Goal: Task Accomplishment & Management: Manage account settings

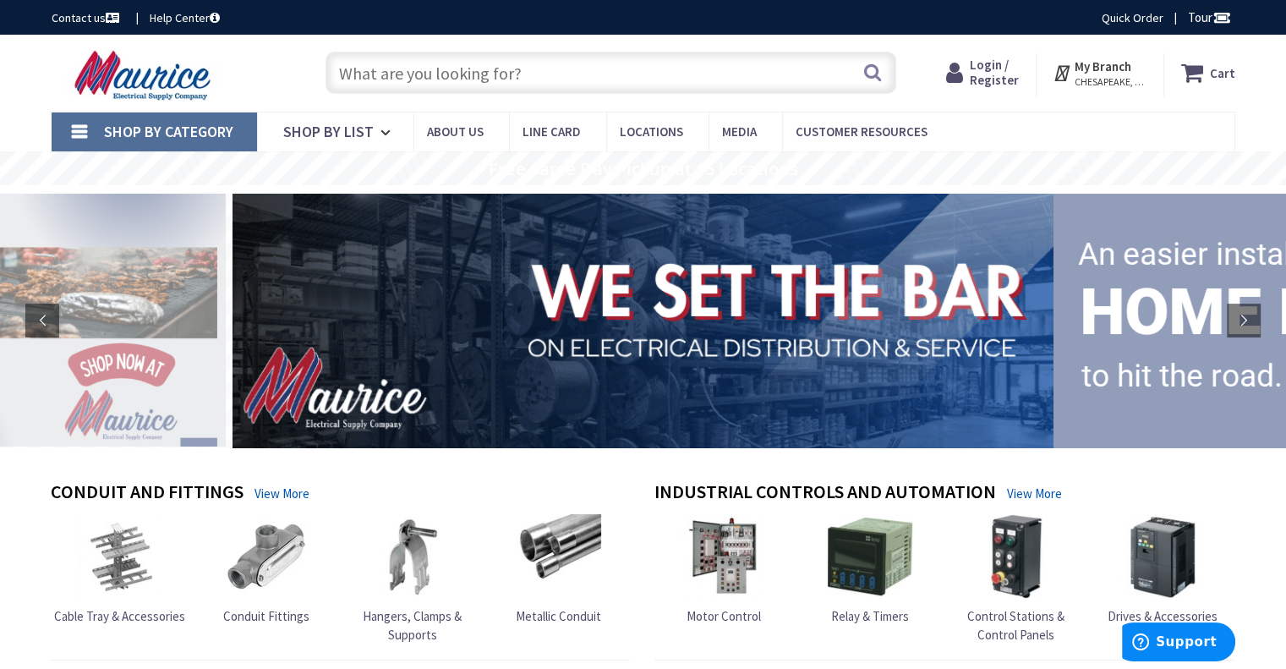
click at [991, 64] on span "Login / Register" at bounding box center [993, 72] width 49 height 31
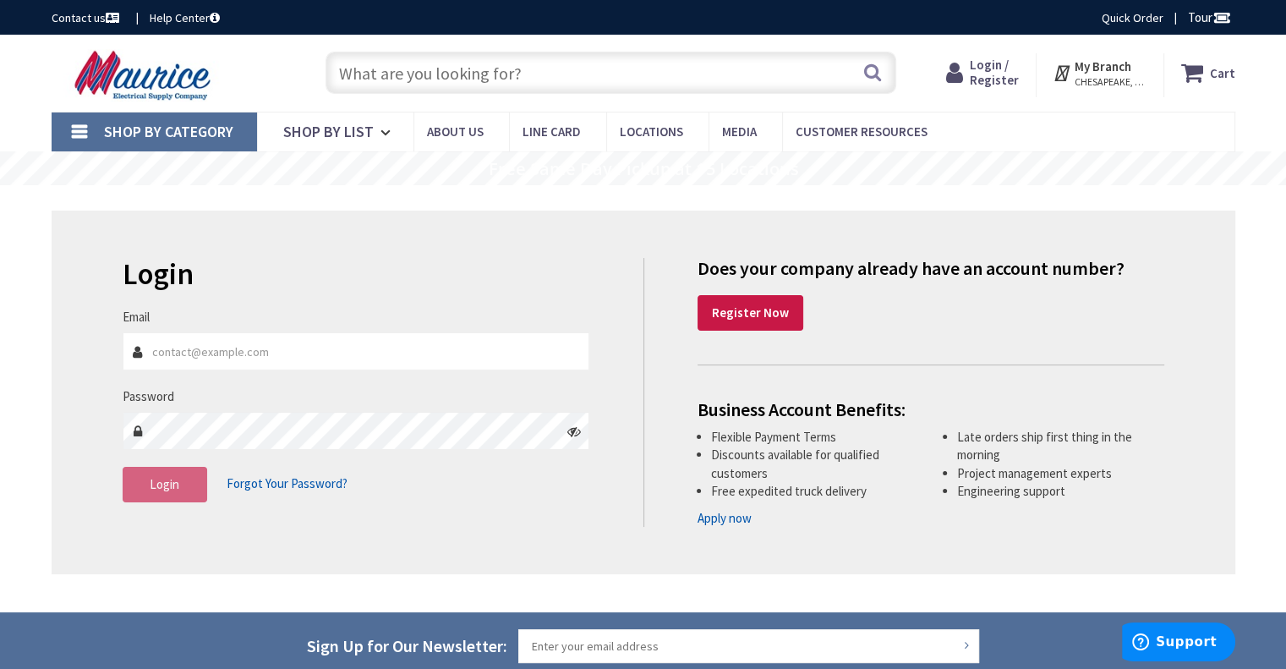
click at [155, 355] on input "Email" at bounding box center [356, 351] width 467 height 38
type input "[EMAIL_ADDRESS][DOMAIN_NAME]"
